Goal: Task Accomplishment & Management: Manage account settings

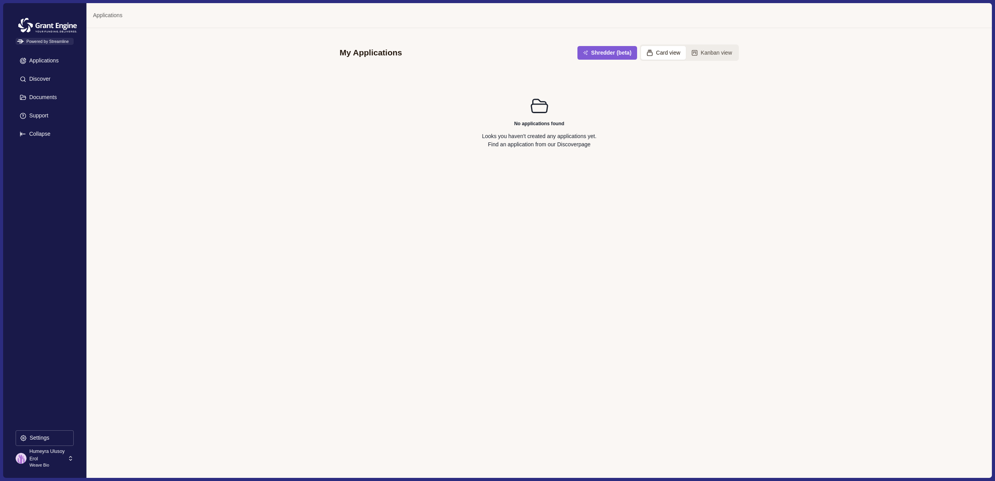
click at [50, 462] on p "Weave Bio" at bounding box center [47, 465] width 36 height 6
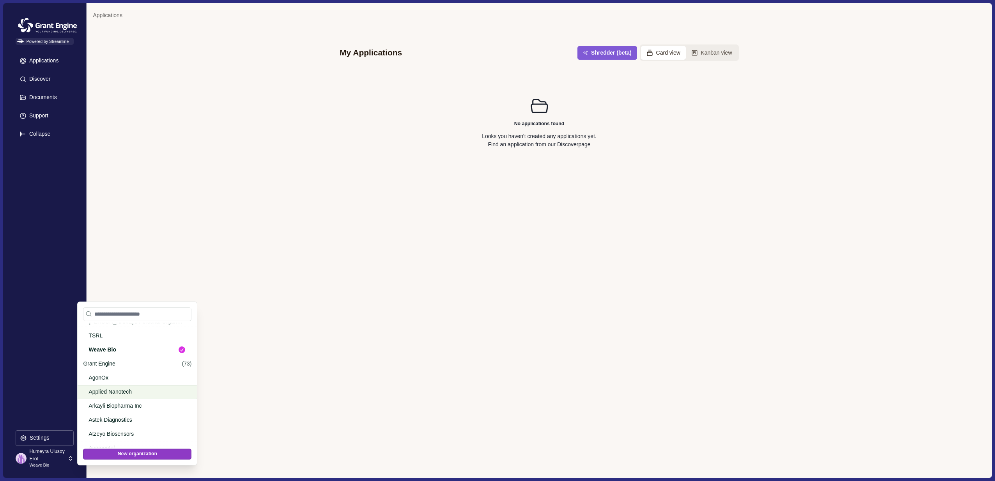
scroll to position [348, 0]
click at [155, 360] on p "Grant Engine" at bounding box center [131, 362] width 96 height 8
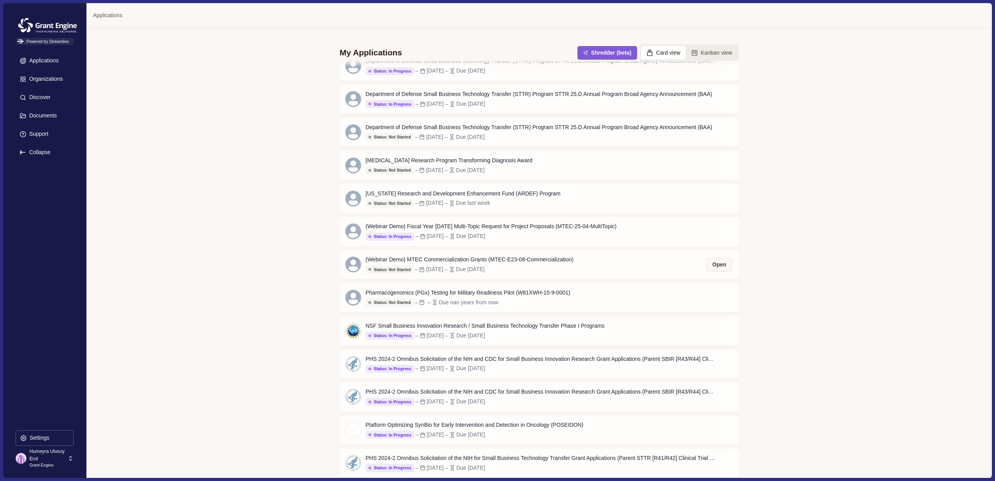
scroll to position [552, 0]
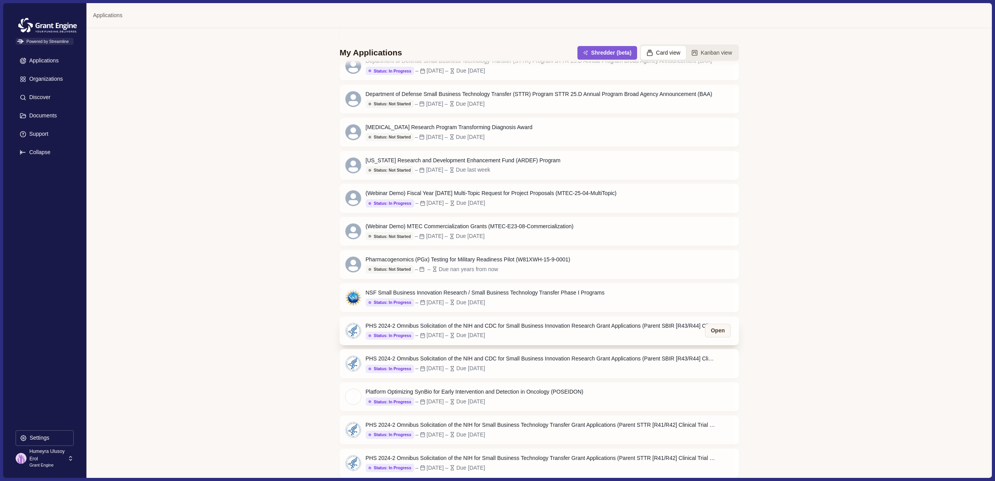
click at [490, 324] on div "PHS 2024-2 Omnibus Solicitation of the NIH and CDC for Small Business Innovatio…" at bounding box center [541, 326] width 351 height 8
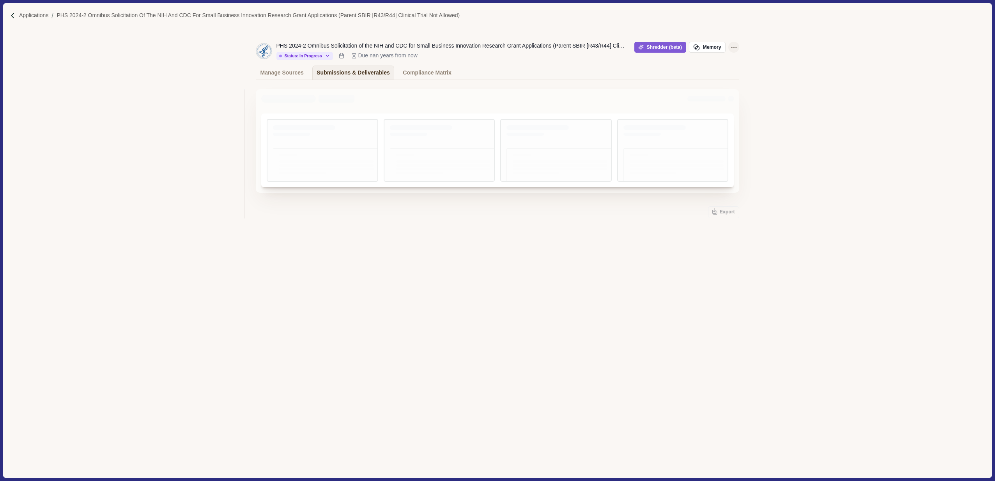
click at [733, 46] on icon "Application Actions" at bounding box center [734, 47] width 8 height 8
click at [696, 89] on span "Duplicate" at bounding box center [689, 89] width 23 height 8
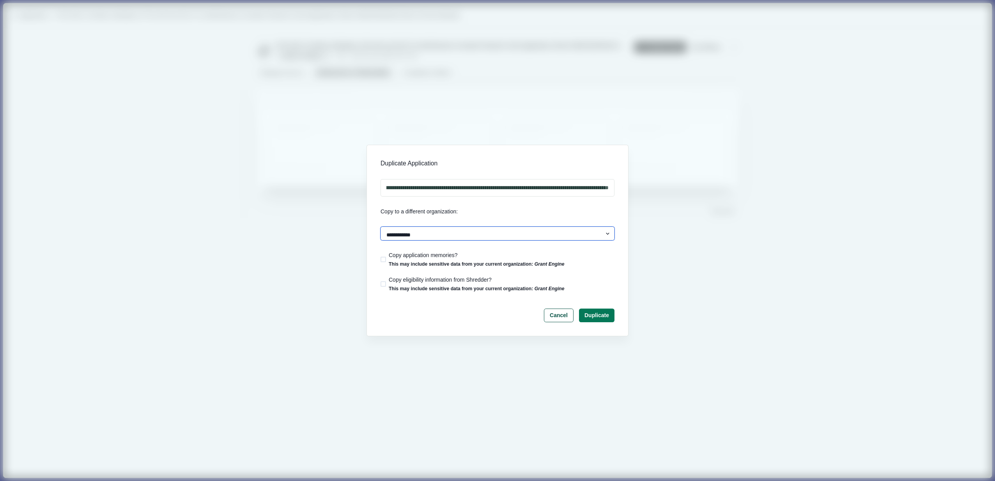
click at [480, 232] on select "**********" at bounding box center [498, 234] width 234 height 14
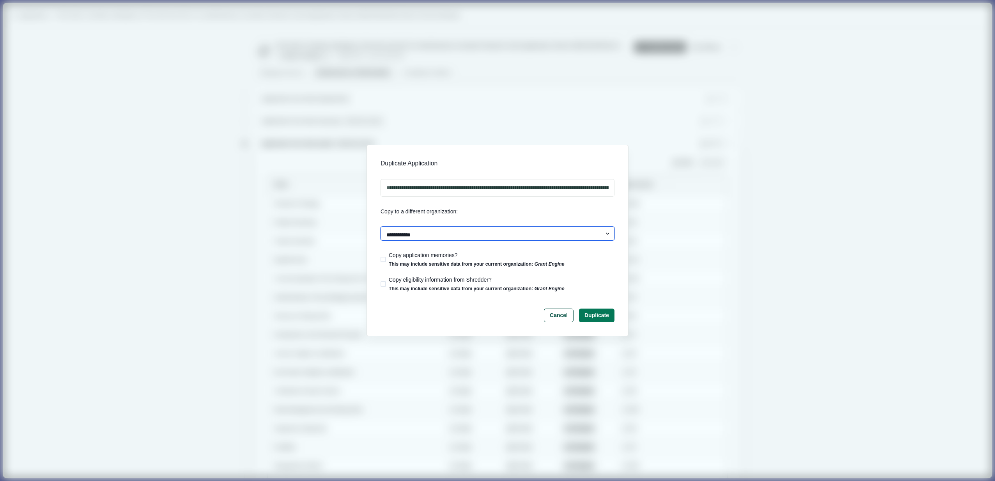
select select "********"
click at [408, 189] on input "**********" at bounding box center [498, 188] width 234 height 18
type input "**********"
click at [596, 319] on button "Duplicate" at bounding box center [597, 315] width 34 height 13
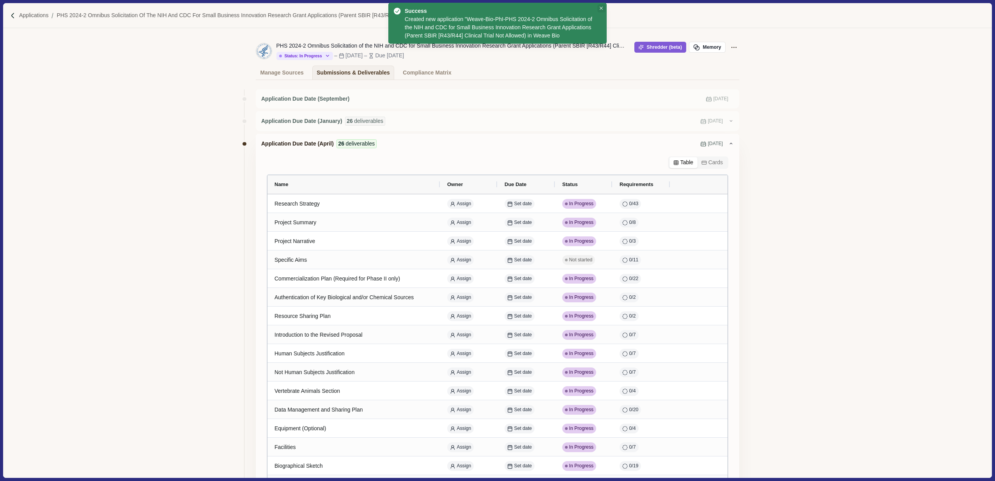
click at [600, 7] on icon "Close" at bounding box center [602, 9] width 4 height 4
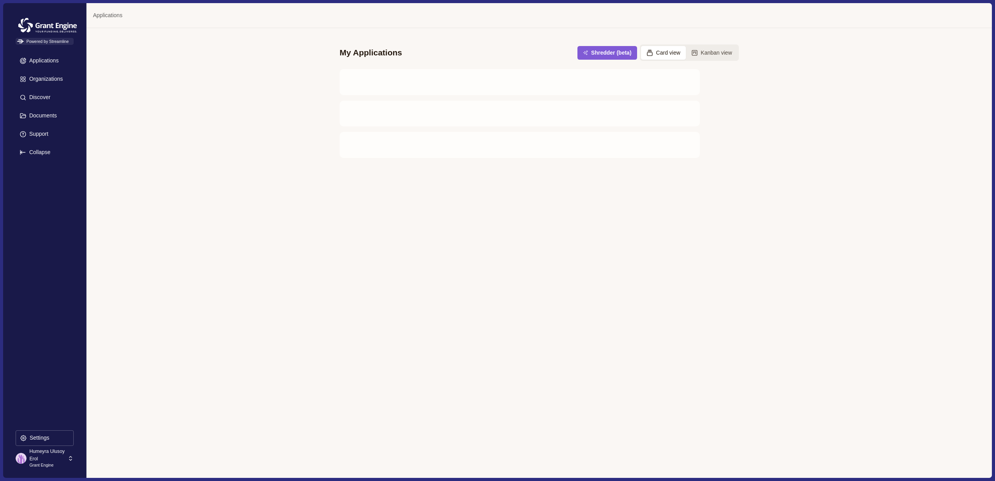
click at [56, 458] on p "Humeyra Ulusoy Erol" at bounding box center [47, 455] width 36 height 14
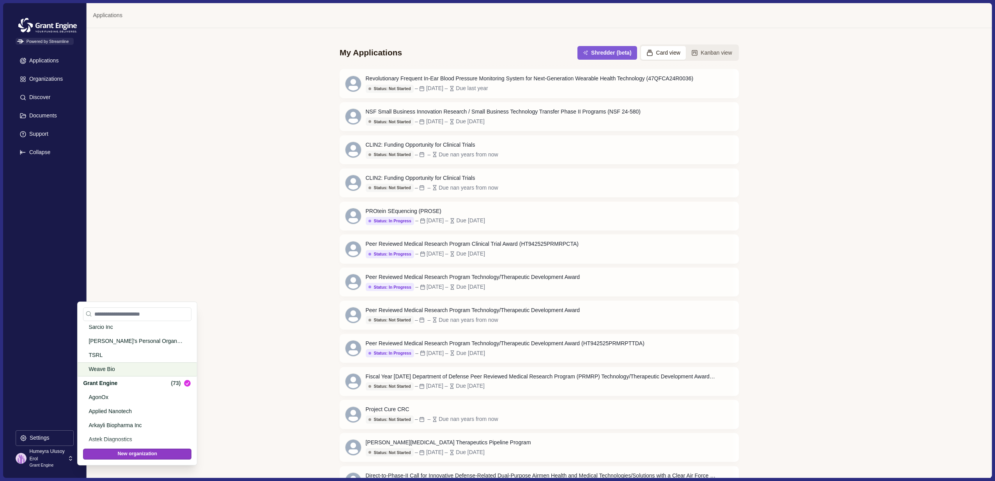
scroll to position [322, 0]
click at [120, 373] on p "Weave Bio" at bounding box center [136, 374] width 95 height 8
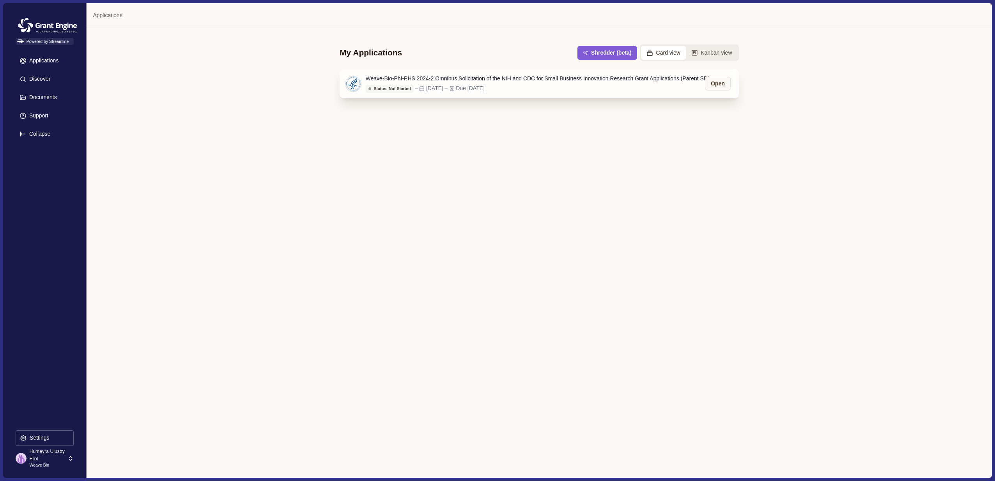
click at [530, 86] on div "Status: Not Started Status: Not Started Status: Go/No Go Status: In Progress St…" at bounding box center [541, 88] width 351 height 9
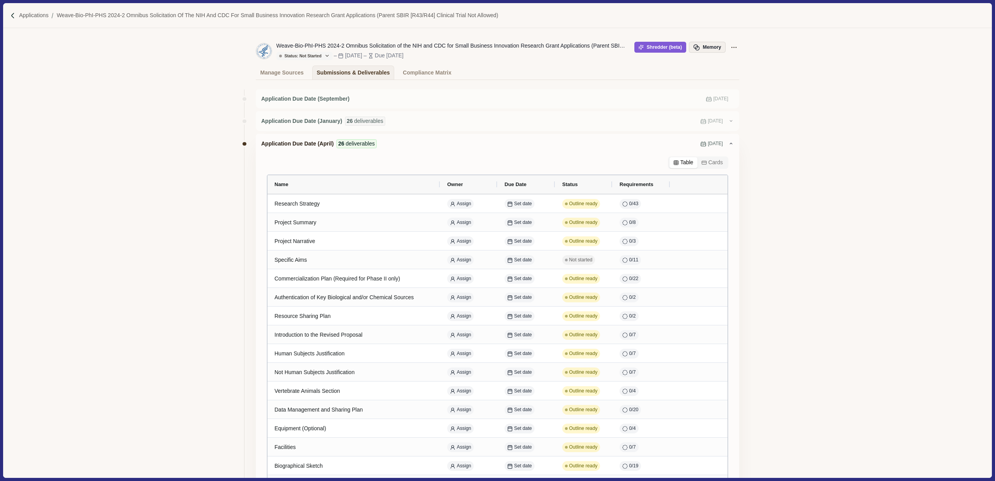
click at [716, 43] on button "Memory" at bounding box center [707, 47] width 37 height 11
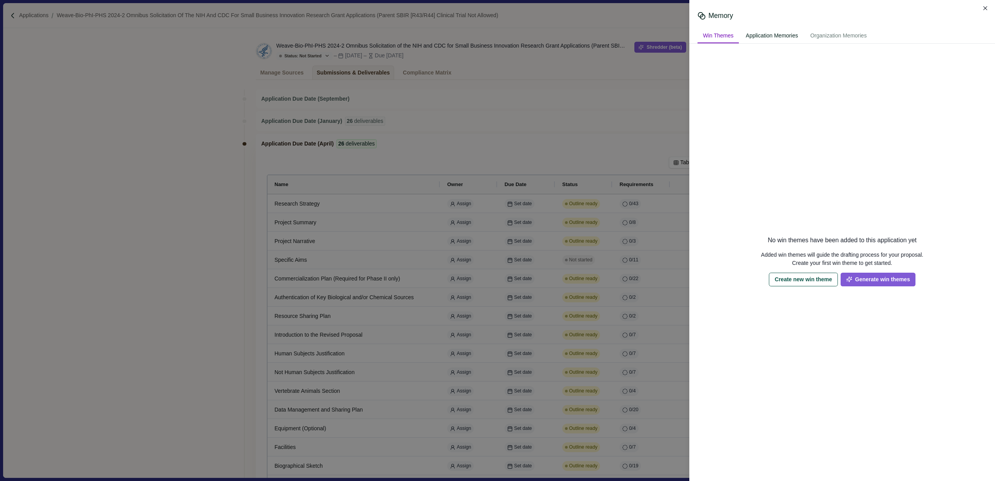
click at [759, 32] on div "Application Memories" at bounding box center [771, 36] width 63 height 14
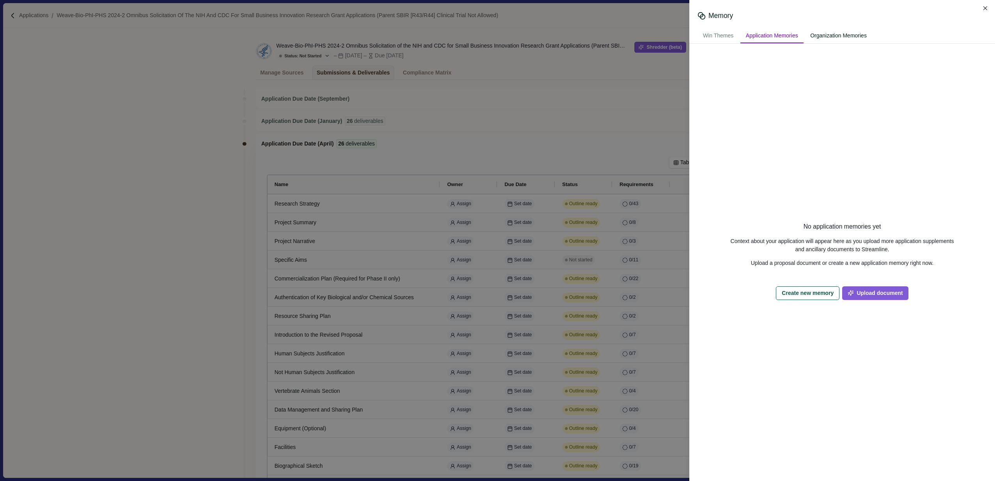
click at [841, 33] on div "Organization Memories" at bounding box center [838, 36] width 67 height 14
click at [988, 6] on button "Close" at bounding box center [985, 8] width 11 height 11
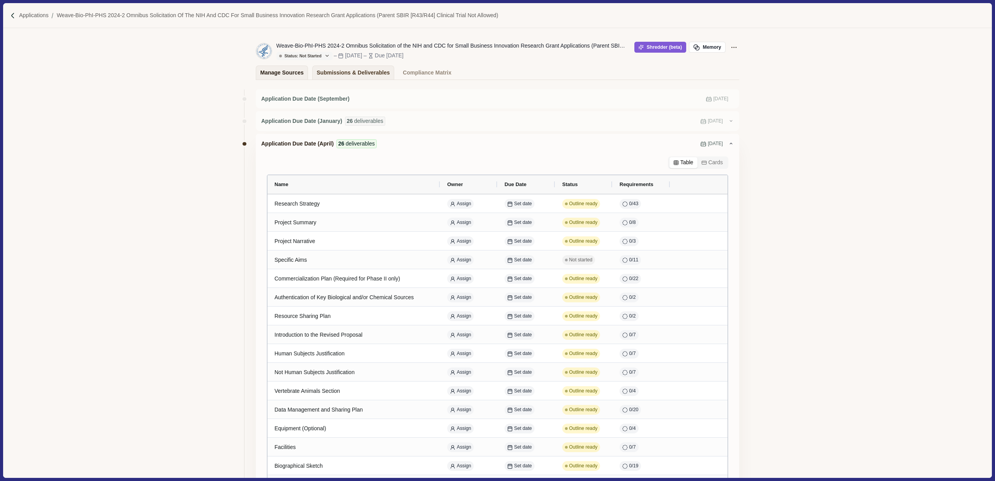
click at [279, 69] on div "Manage Sources" at bounding box center [281, 73] width 43 height 14
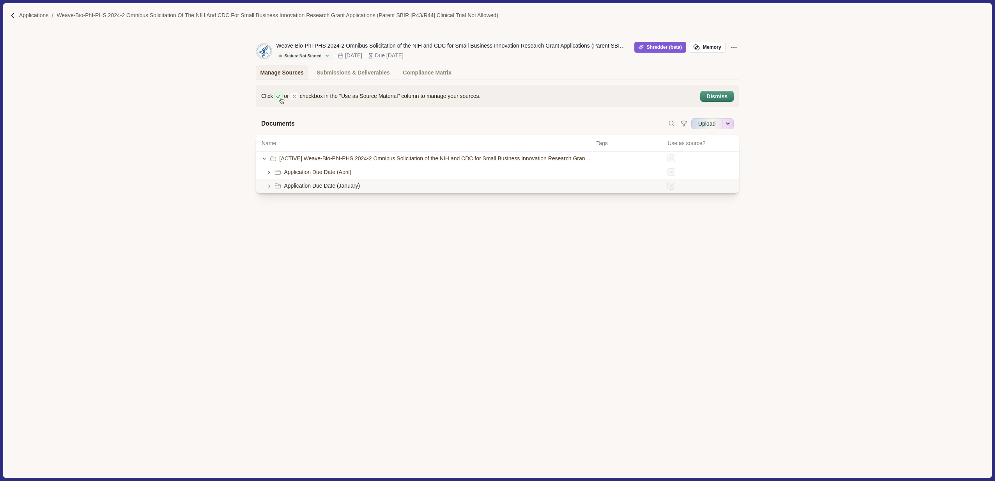
click at [268, 188] on icon at bounding box center [268, 185] width 5 height 5
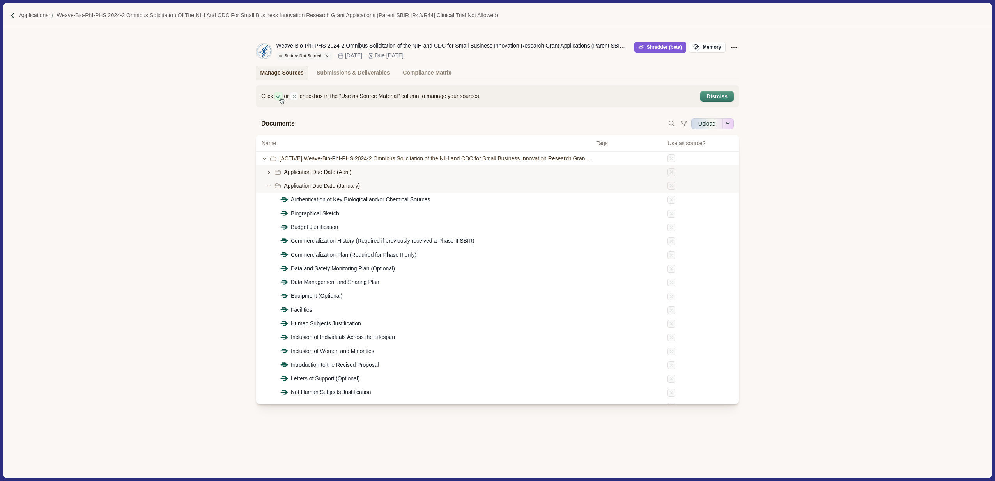
click at [271, 173] on icon at bounding box center [268, 172] width 5 height 5
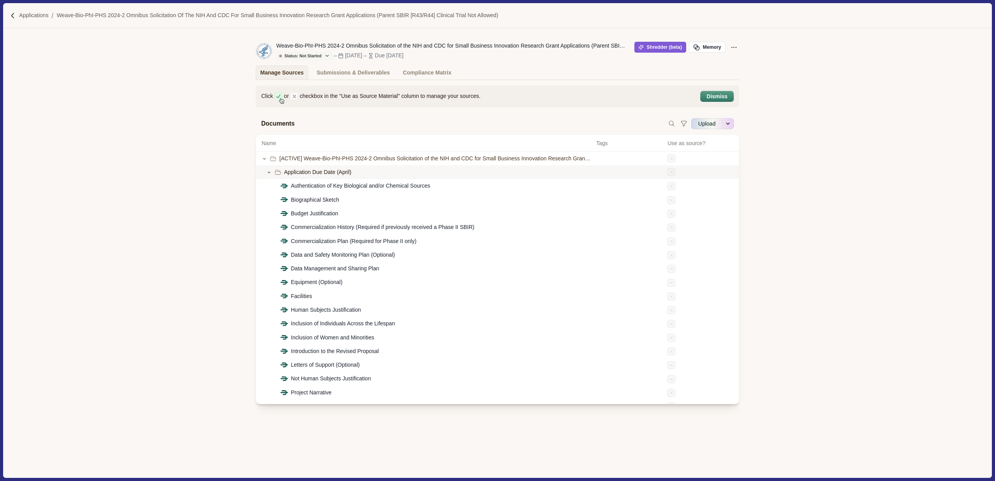
click at [441, 65] on div "Weave-Bio-PhI-PHS 2024-2 Omnibus Solicitation of the NIH and CDC for Small Busi…" at bounding box center [498, 50] width 484 height 29
click at [16, 15] on img at bounding box center [13, 15] width 7 height 7
